Goal: Task Accomplishment & Management: Complete application form

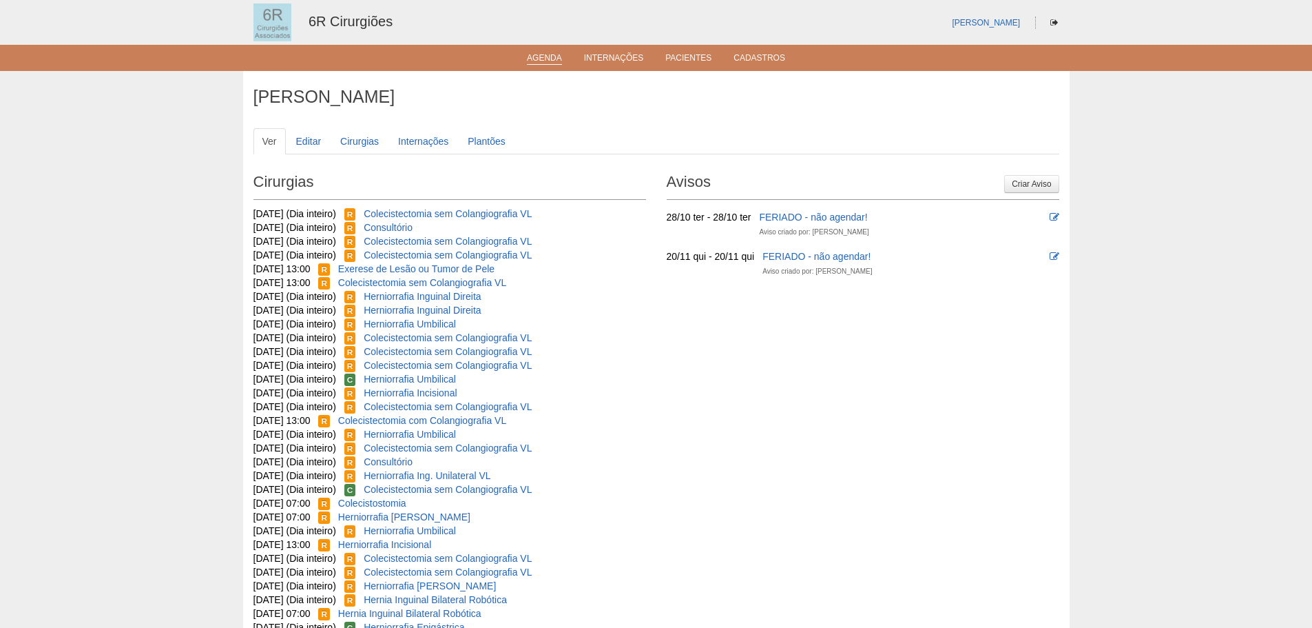
click at [544, 61] on link "Agenda" at bounding box center [544, 59] width 35 height 12
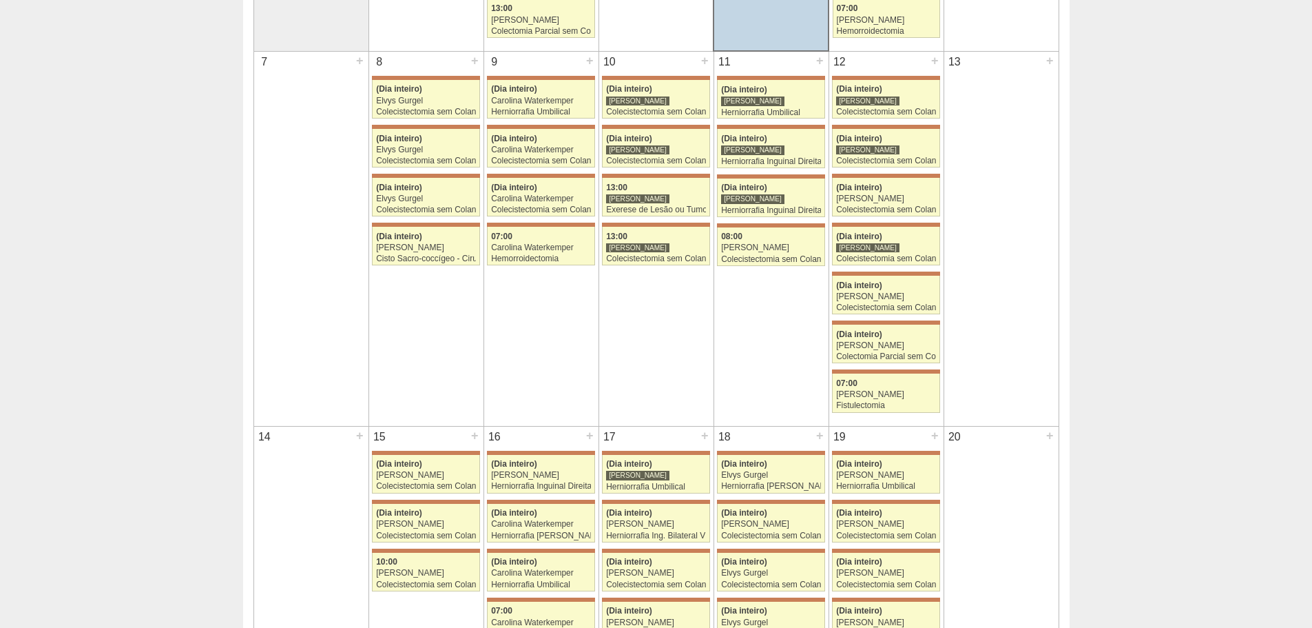
scroll to position [69, 0]
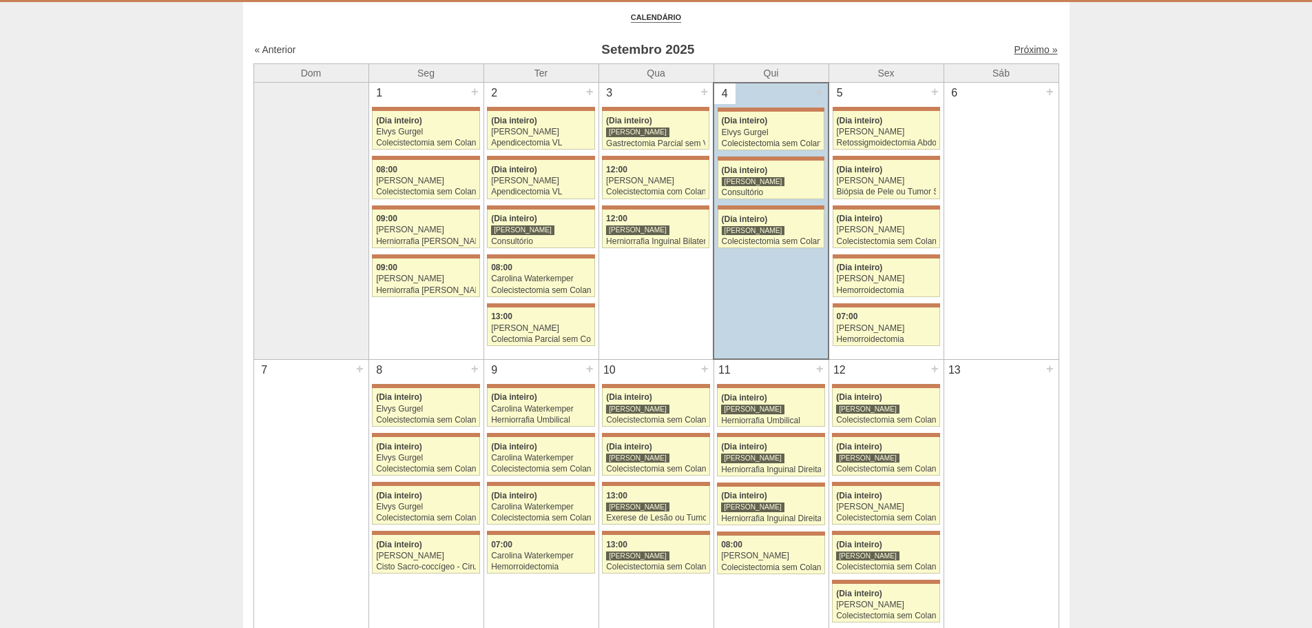
click at [1025, 44] on link "Próximo »" at bounding box center [1035, 49] width 43 height 11
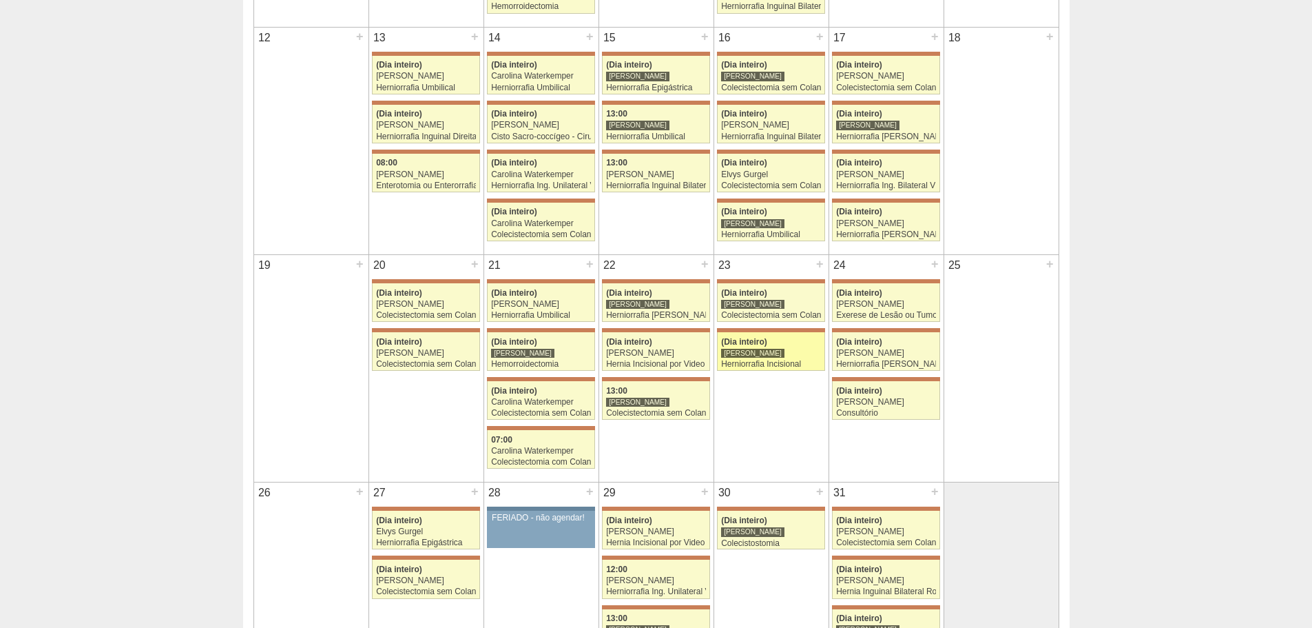
scroll to position [551, 0]
click at [821, 264] on div "+" at bounding box center [820, 263] width 12 height 18
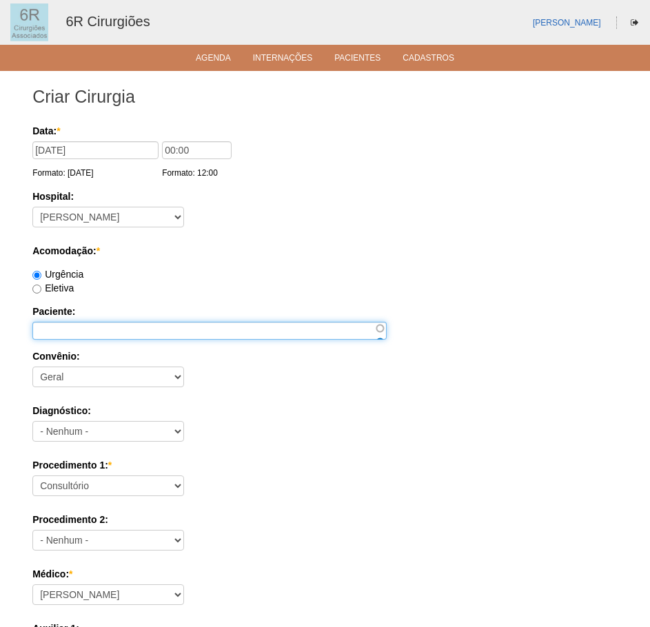
click at [66, 323] on input "Paciente:" at bounding box center [209, 331] width 354 height 18
type input "VERA LUCIA DE SOUZA OLIVEIRA"
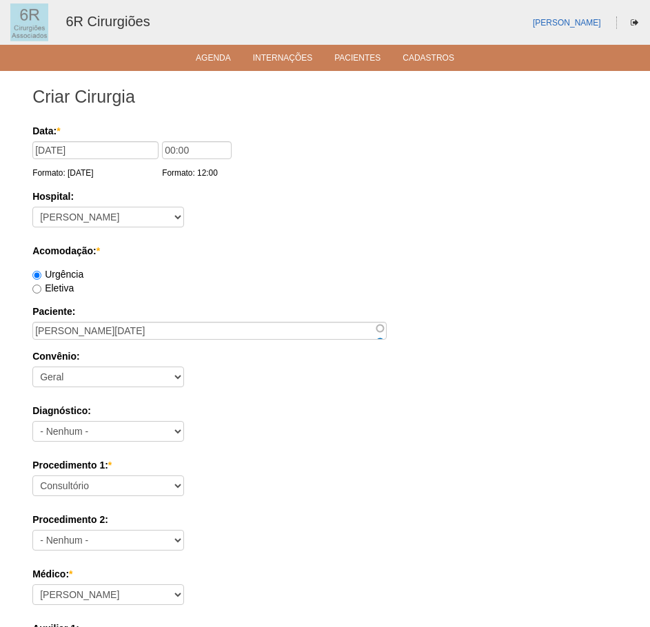
click at [109, 470] on label "Procedimento 1: *" at bounding box center [324, 465] width 585 height 14
click at [109, 475] on select "Consultório Abscesso Hepático - Drenagem Abscesso perianal Amputação Abdômino P…" at bounding box center [108, 485] width 152 height 21
click at [101, 491] on select "Consultório Abscesso Hepático - Drenagem Abscesso perianal Amputação Abdômino P…" at bounding box center [108, 485] width 152 height 21
select select "66621"
click at [32, 475] on select "Consultório Abscesso Hepático - Drenagem Abscesso perianal Amputação Abdômino P…" at bounding box center [108, 485] width 152 height 21
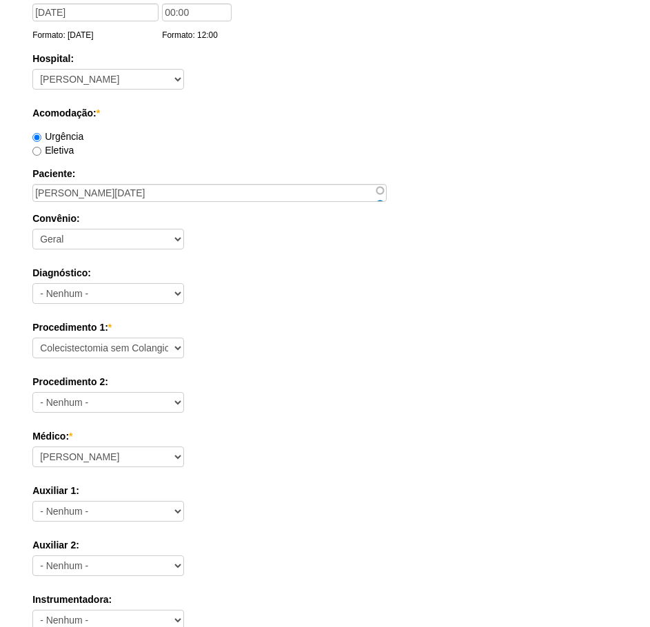
click at [369, 398] on div "Procedimento 2: - Nenhum - Consultório Abscesso Hepático - Drenagem Abscesso pe…" at bounding box center [324, 397] width 585 height 45
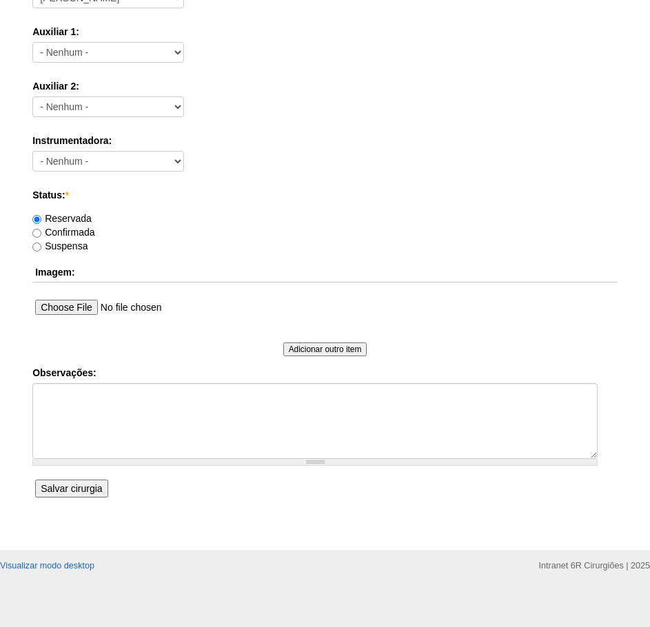
scroll to position [603, 0]
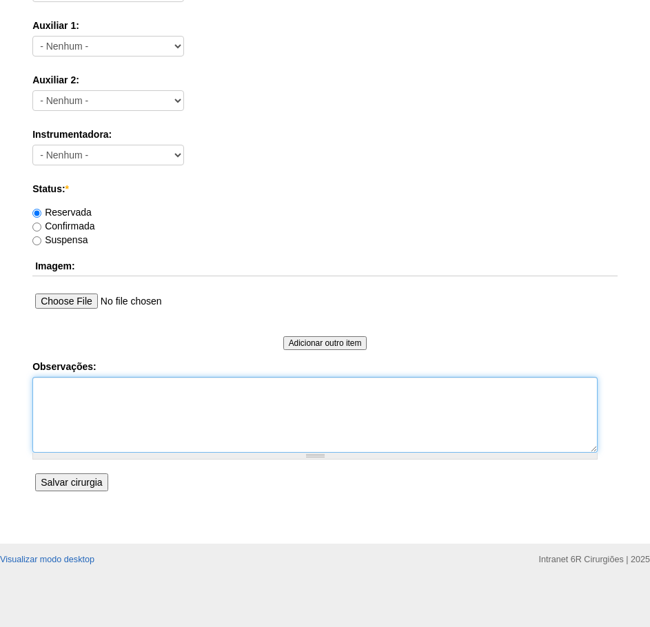
click at [119, 432] on textarea "Observações:" at bounding box center [314, 415] width 565 height 76
type textarea "COLECISTECTOMIA VLP - DR ELVYS."
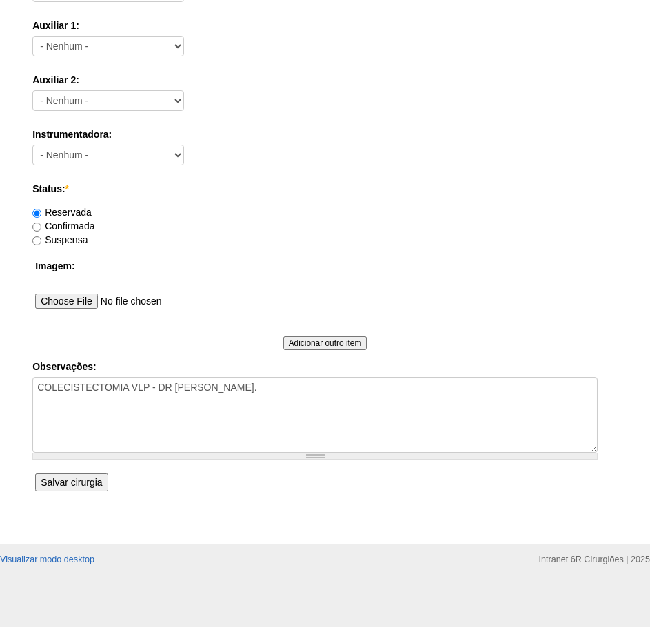
click at [90, 491] on input "Salvar cirurgia" at bounding box center [71, 482] width 72 height 18
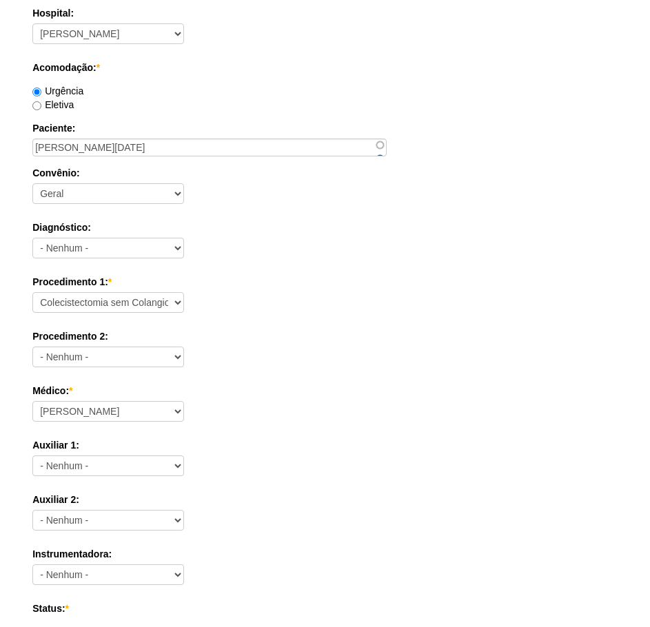
scroll to position [0, 0]
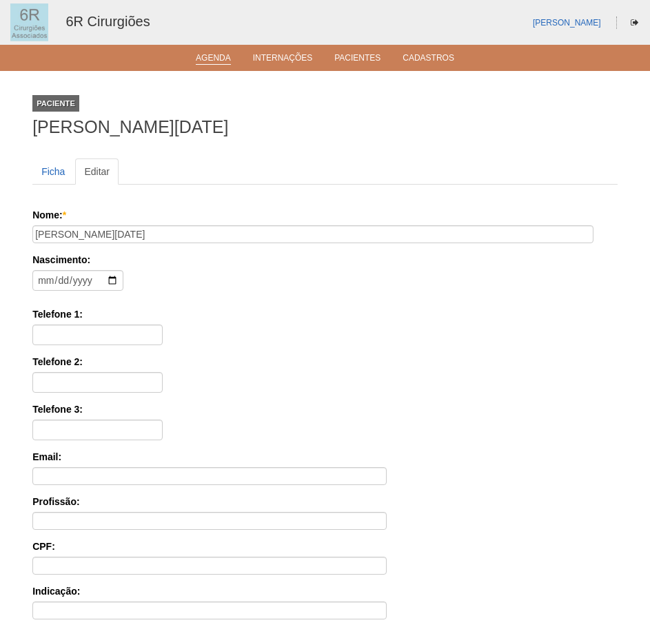
click at [223, 61] on link "Agenda" at bounding box center [213, 59] width 35 height 12
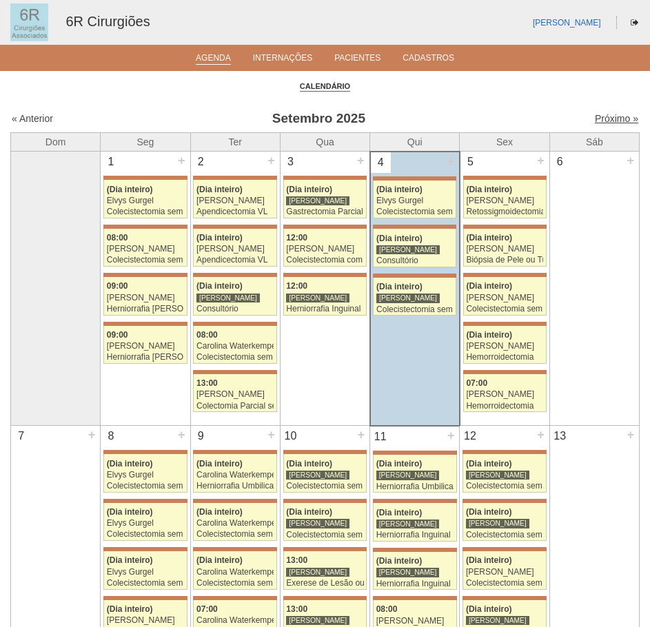
click at [610, 114] on link "Próximo »" at bounding box center [616, 118] width 43 height 11
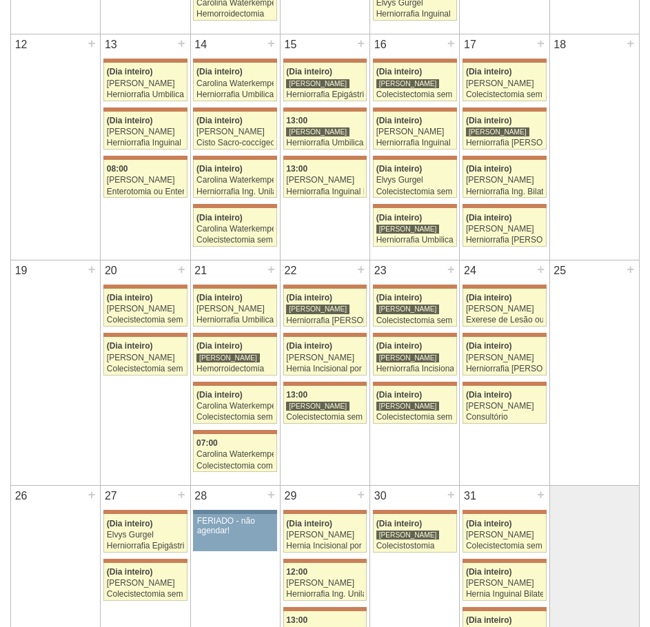
scroll to position [551, 0]
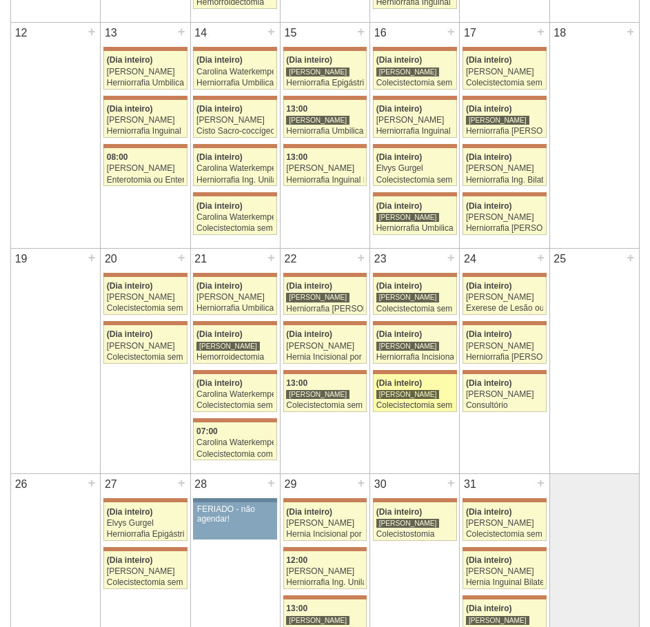
click at [412, 395] on div "[PERSON_NAME]" at bounding box center [407, 394] width 63 height 10
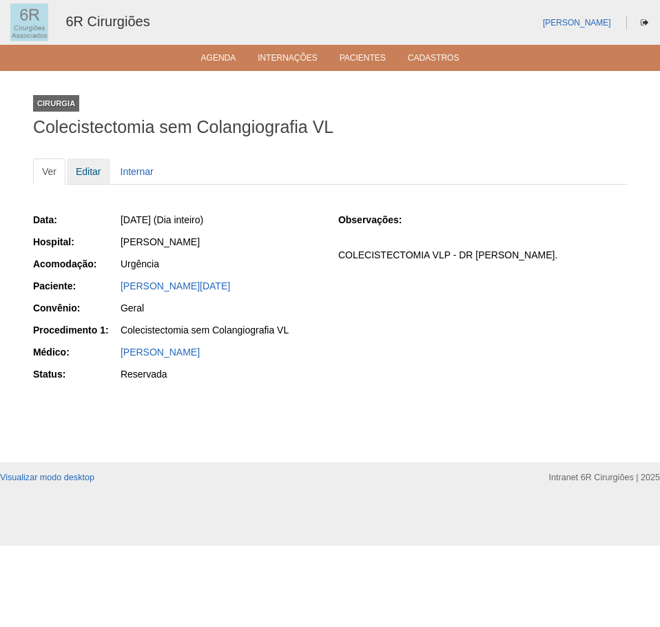
click at [88, 170] on link "Editar" at bounding box center [88, 171] width 43 height 26
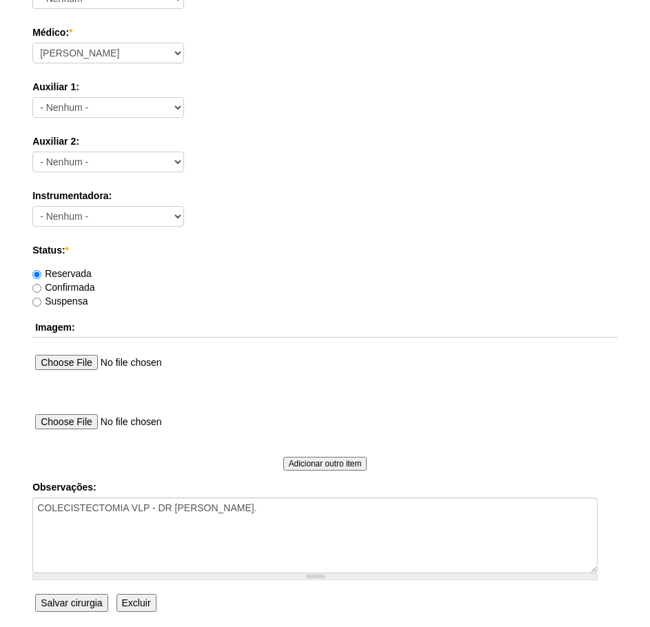
scroll to position [746, 0]
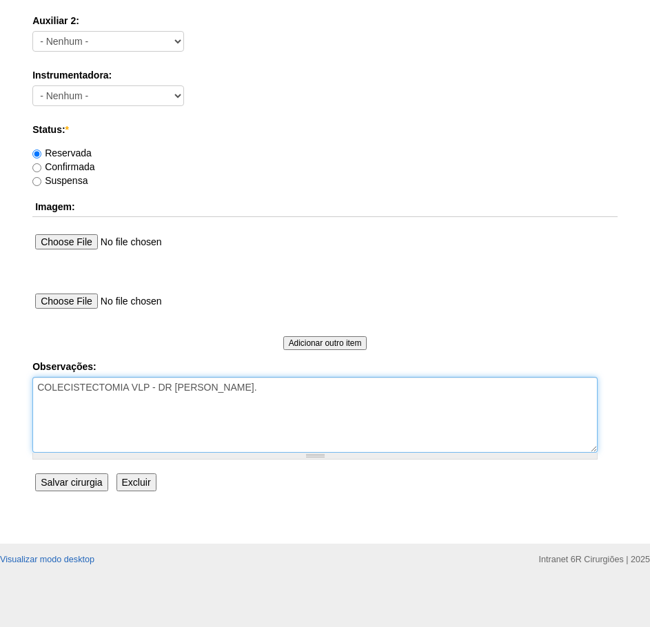
click at [231, 403] on textarea "COLECISTECTOMIA VLP - DR [PERSON_NAME]." at bounding box center [314, 415] width 565 height 76
type textarea "COLECISTECTOMIA VLP - DR [PERSON_NAME]. - REAGENDAMENTO"
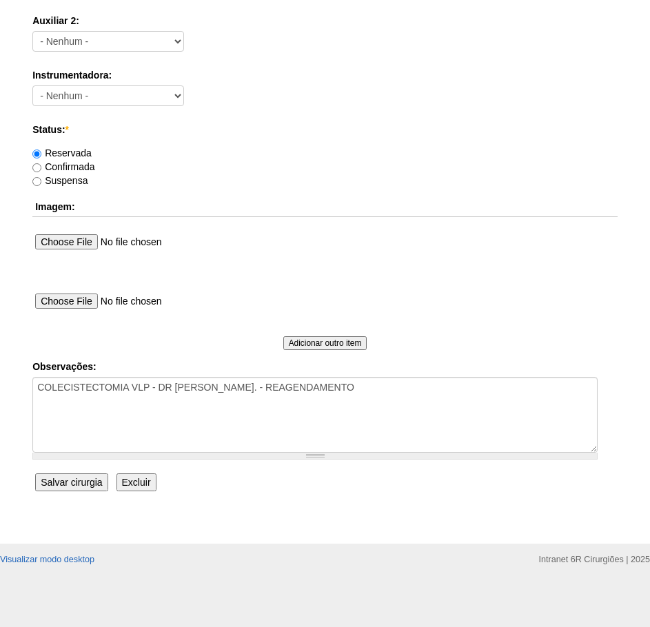
click at [72, 484] on input "Salvar cirurgia" at bounding box center [71, 482] width 72 height 18
